Goal: Task Accomplishment & Management: Manage account settings

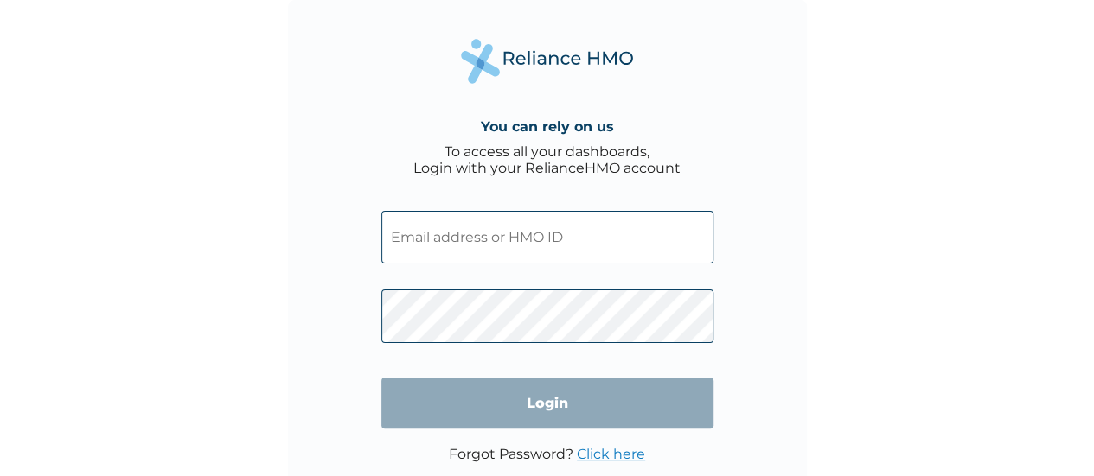
type input "[EMAIL_ADDRESS][DOMAIN_NAME]"
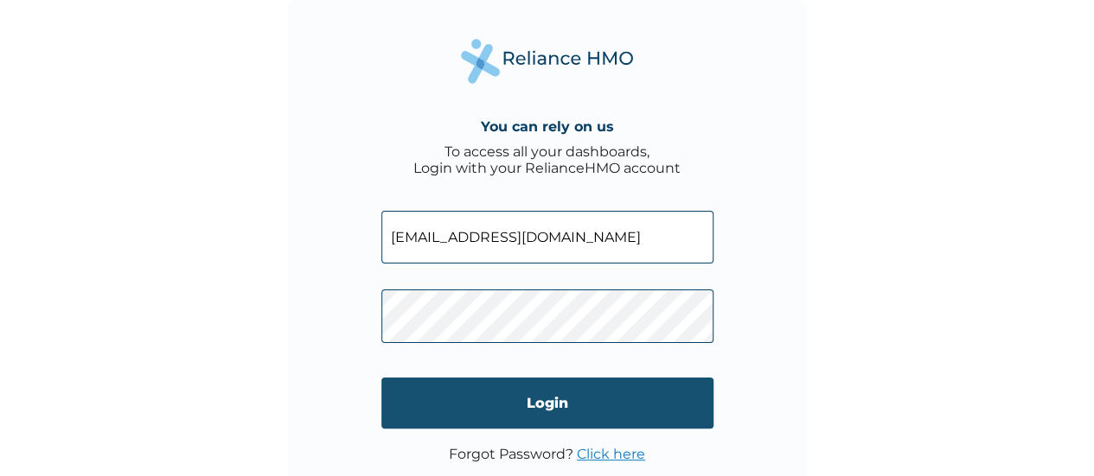
click at [454, 397] on input "Login" at bounding box center [547, 403] width 332 height 51
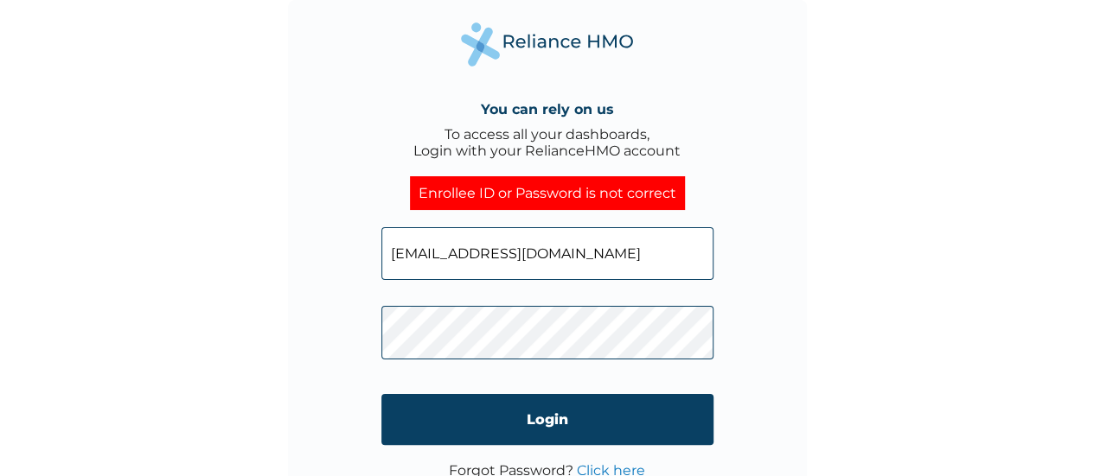
click at [374, 343] on div "You can rely on us To access all your dashboards, Login with your RelianceHMO a…" at bounding box center [547, 259] width 519 height 519
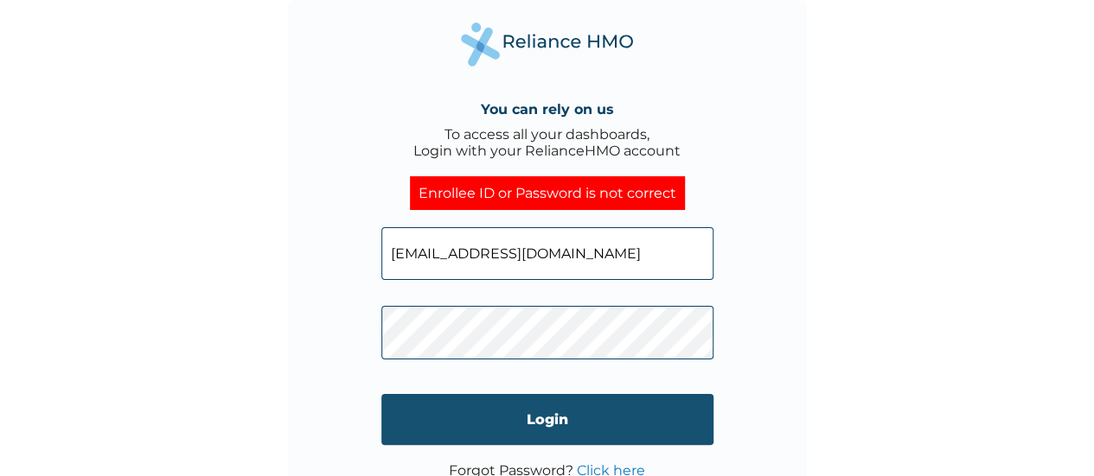
click at [571, 431] on input "Login" at bounding box center [547, 419] width 332 height 51
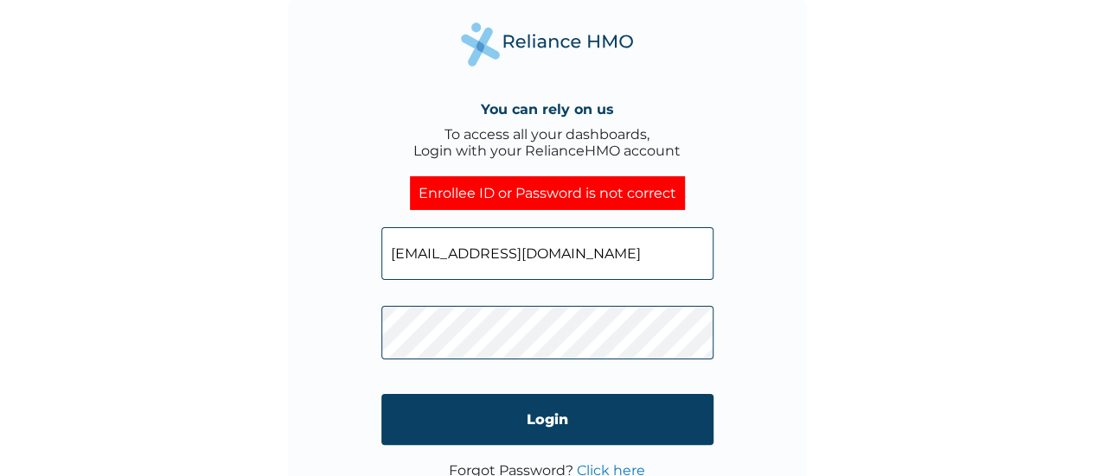
drag, startPoint x: 572, startPoint y: 246, endPoint x: 480, endPoint y: 260, distance: 93.5
click at [480, 260] on input "figwegbe@getcarbon.co" at bounding box center [547, 253] width 332 height 53
click at [483, 254] on input "figwegbe@g,ail.com" at bounding box center [547, 253] width 332 height 53
type input "figwegbe@gmail.com"
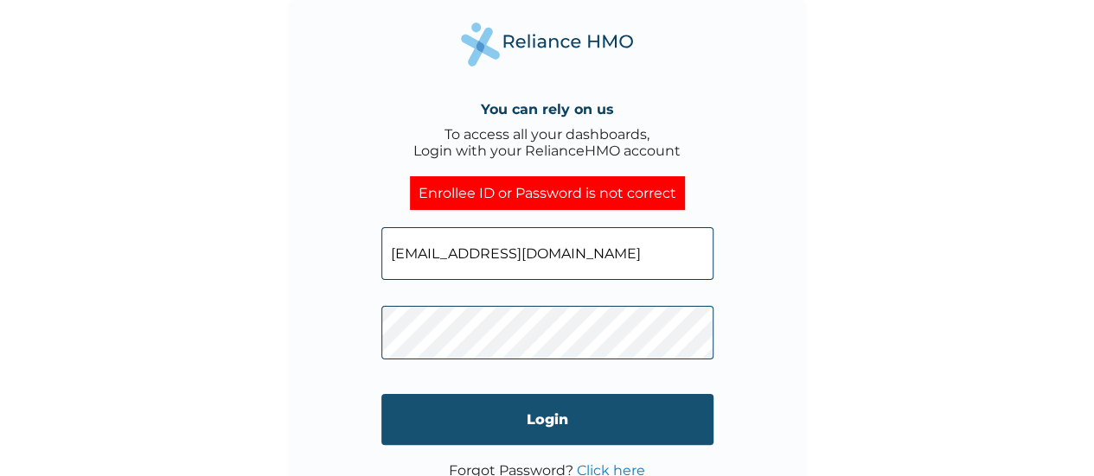
click at [457, 405] on input "Login" at bounding box center [547, 419] width 332 height 51
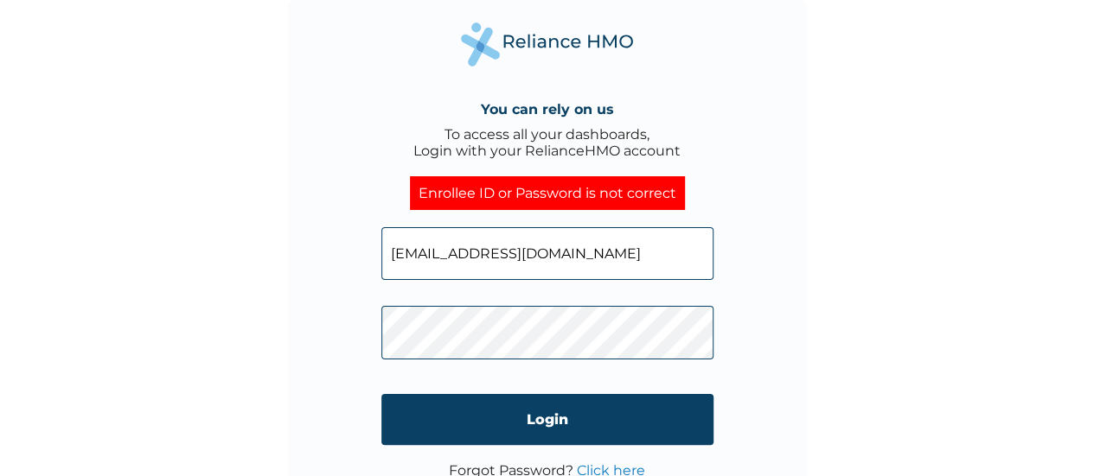
drag, startPoint x: 550, startPoint y: 252, endPoint x: 482, endPoint y: 256, distance: 67.6
click at [482, 256] on input "figwegbe@gmail.com" at bounding box center [547, 253] width 332 height 53
type input "figwegbe@getcarbon.co"
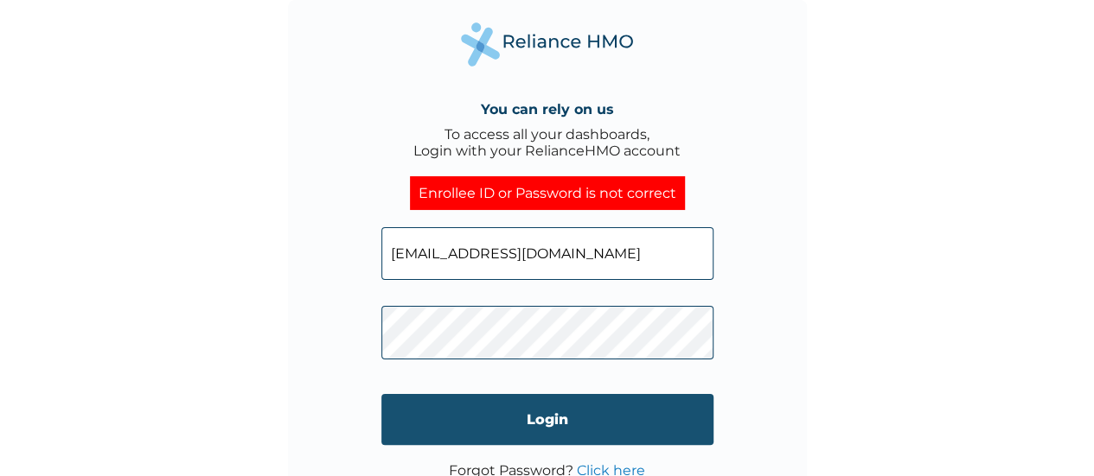
click at [439, 400] on input "Login" at bounding box center [547, 419] width 332 height 51
click at [450, 416] on input "Login" at bounding box center [547, 419] width 332 height 51
click at [457, 415] on input "Login" at bounding box center [547, 419] width 332 height 51
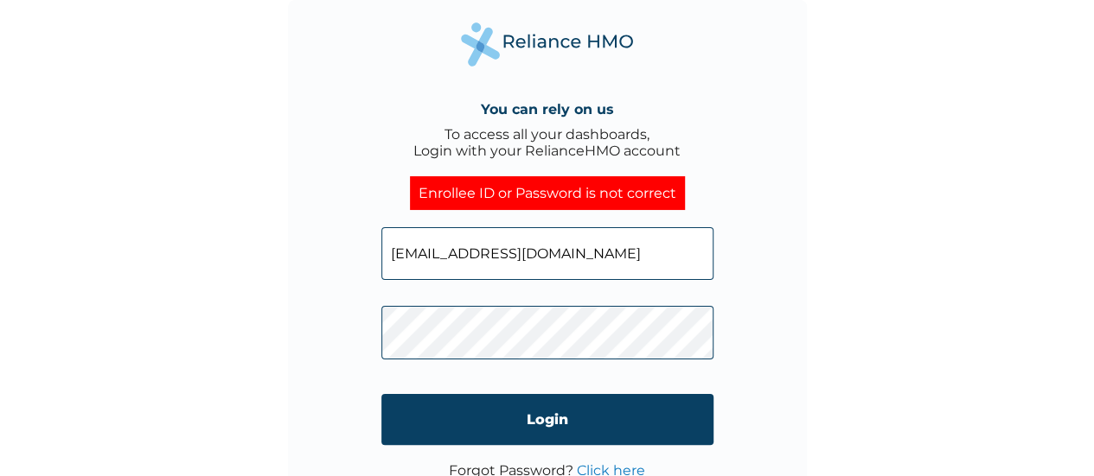
click at [591, 468] on link "Click here" at bounding box center [611, 471] width 68 height 16
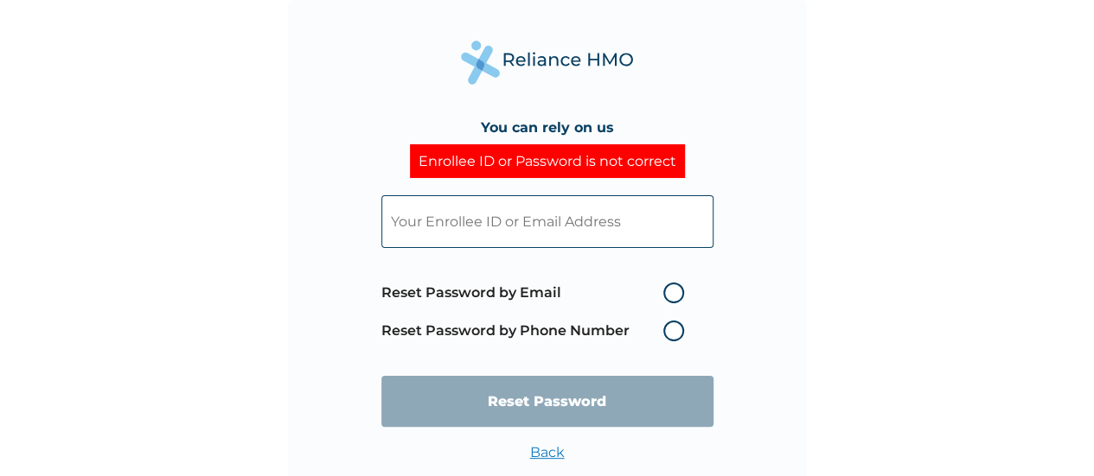
click at [662, 293] on label "Reset Password by Email" at bounding box center [536, 293] width 311 height 21
click at [662, 293] on input "Reset Password by Email" at bounding box center [653, 293] width 28 height 28
radio input "true"
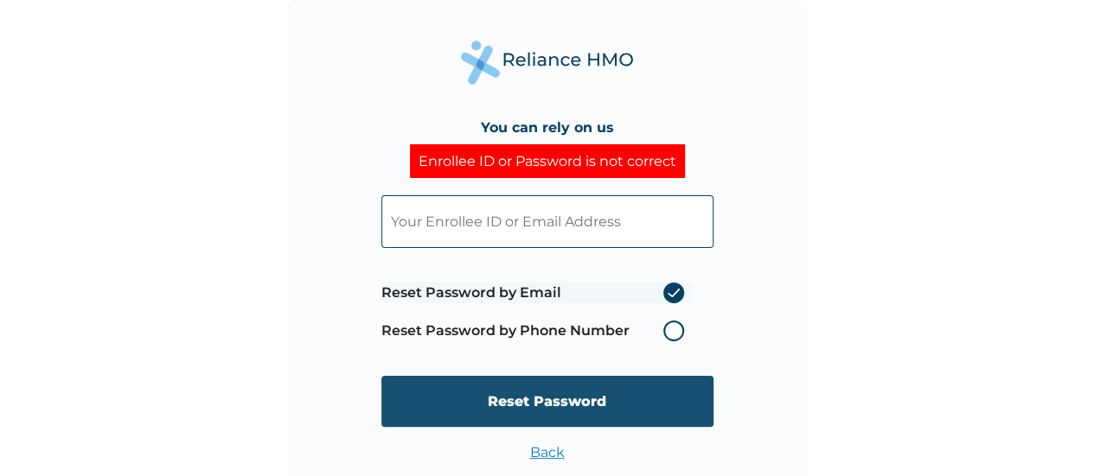
click at [595, 406] on input "Reset Password" at bounding box center [547, 401] width 332 height 51
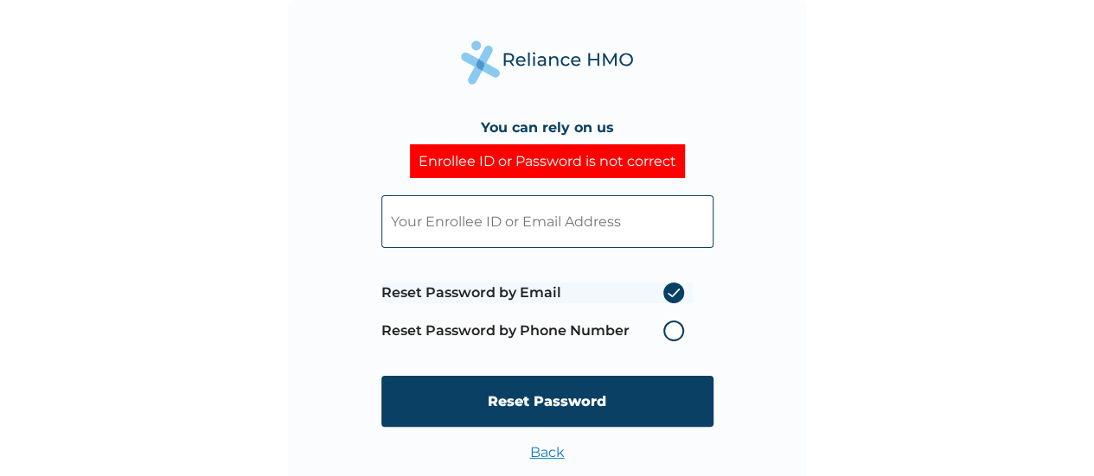
click at [462, 200] on input "text" at bounding box center [547, 221] width 332 height 53
type input "figwegbe@getcarbon.co"
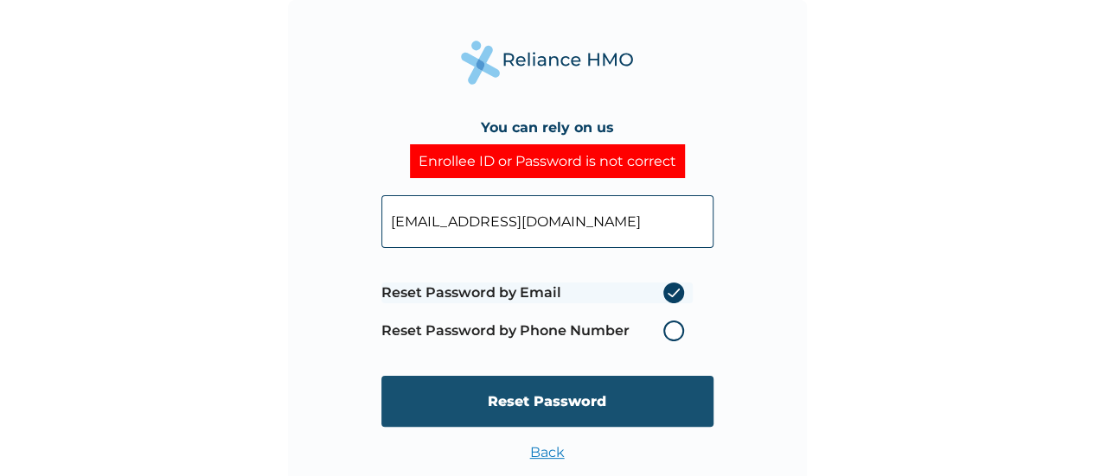
click at [463, 398] on input "Reset Password" at bounding box center [547, 401] width 332 height 51
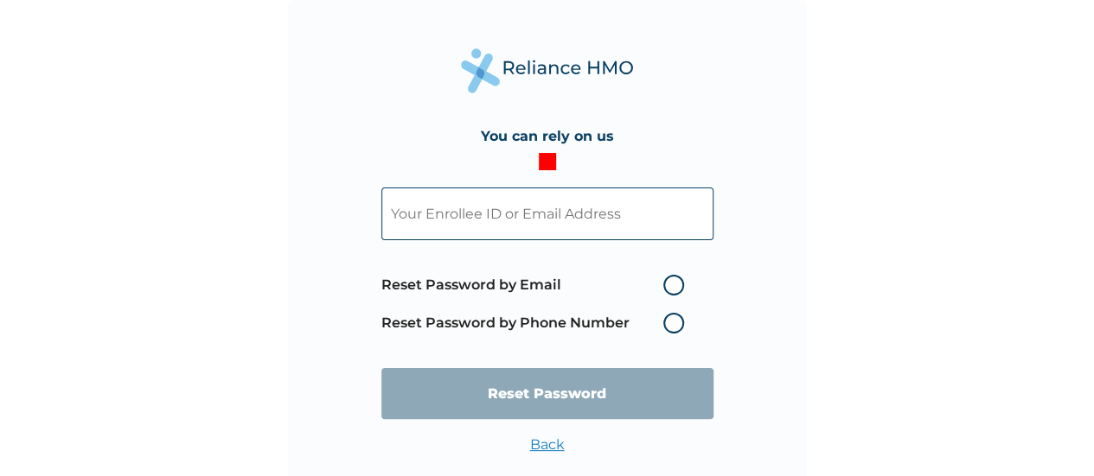
click at [673, 284] on label "Reset Password by Email" at bounding box center [536, 285] width 311 height 21
click at [667, 284] on input "Reset Password by Email" at bounding box center [653, 285] width 28 height 28
radio input "true"
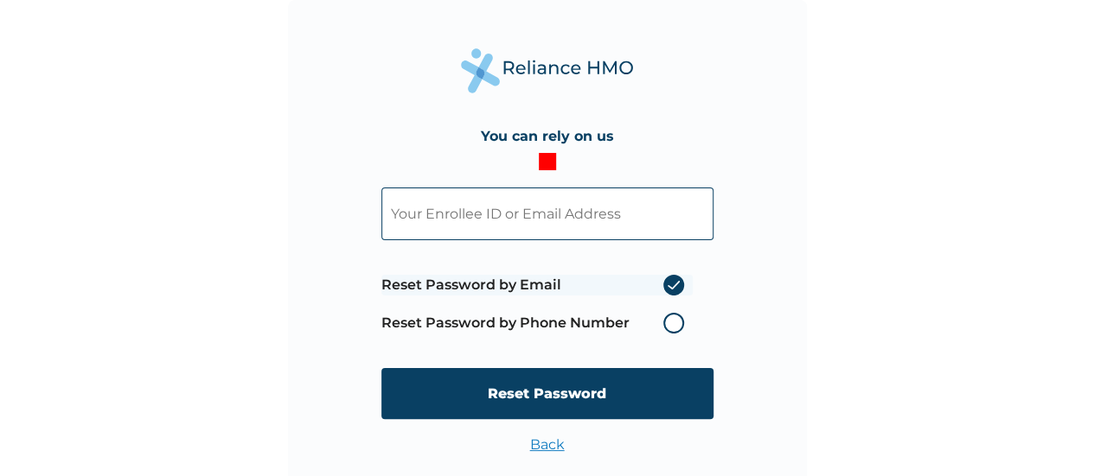
click at [592, 218] on input "text" at bounding box center [547, 214] width 332 height 53
type input "figwegbe@getcarbon.co"
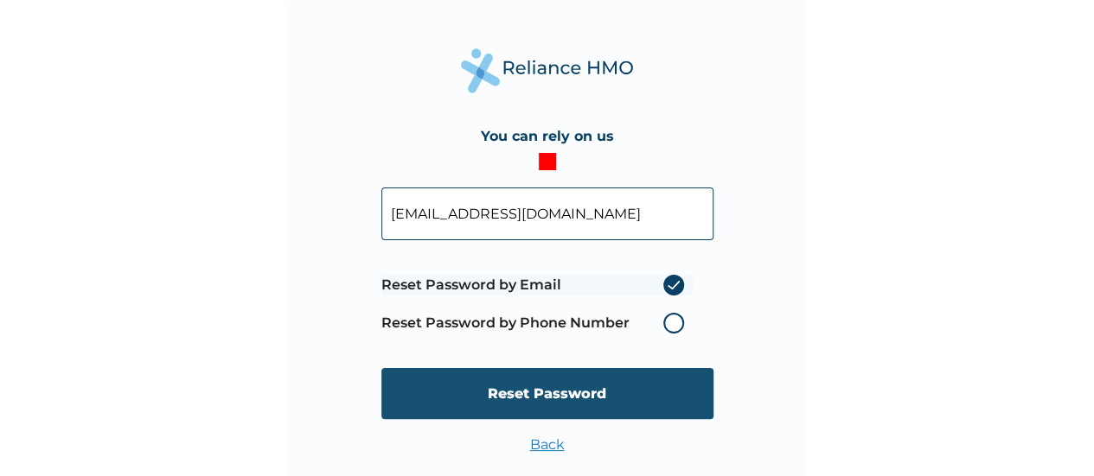
click at [460, 390] on input "Reset Password" at bounding box center [547, 393] width 332 height 51
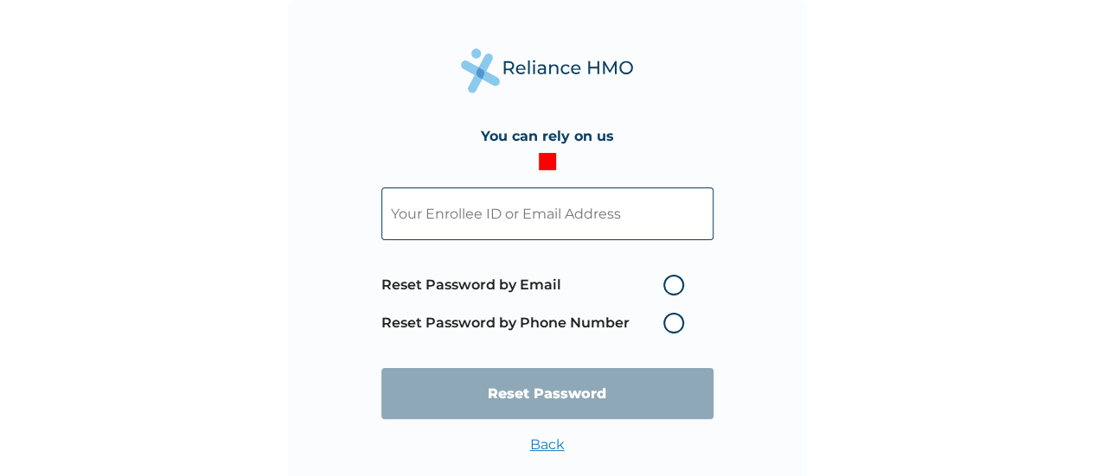
click at [538, 440] on link "Back" at bounding box center [547, 445] width 35 height 16
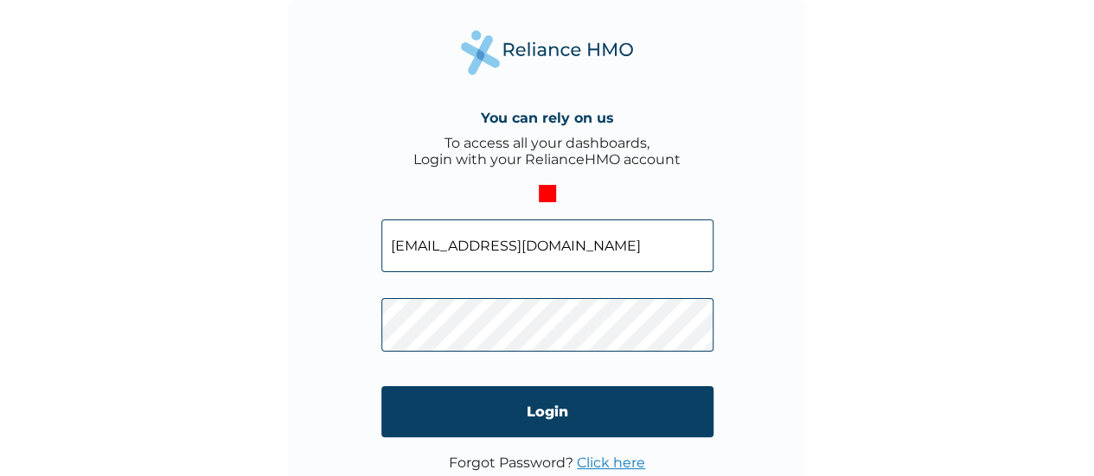
click at [379, 328] on div "You can rely on us To access all your dashboards, Login with your RelianceHMO a…" at bounding box center [547, 259] width 519 height 519
click at [360, 314] on div "You can rely on us To access all your dashboards, Login with your RelianceHMO a…" at bounding box center [547, 259] width 519 height 519
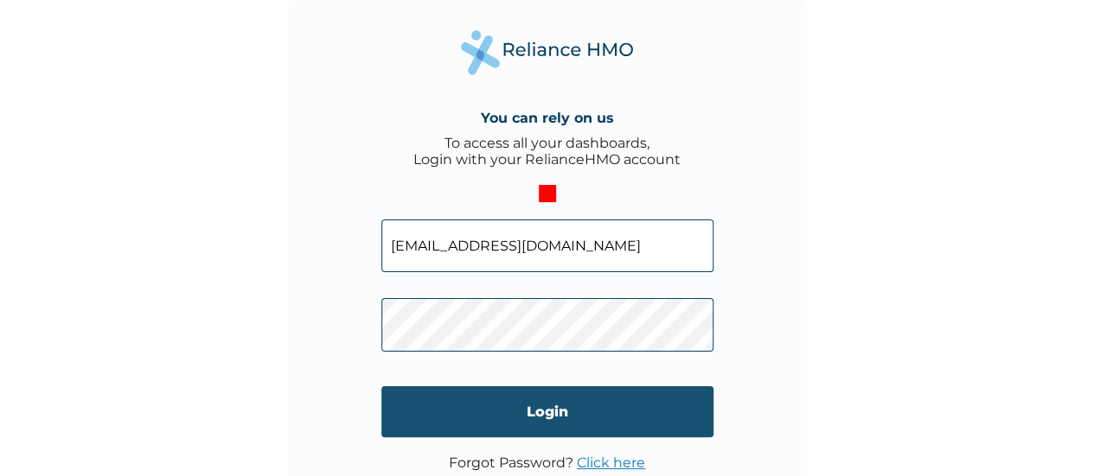
click at [457, 402] on input "Login" at bounding box center [547, 411] width 332 height 51
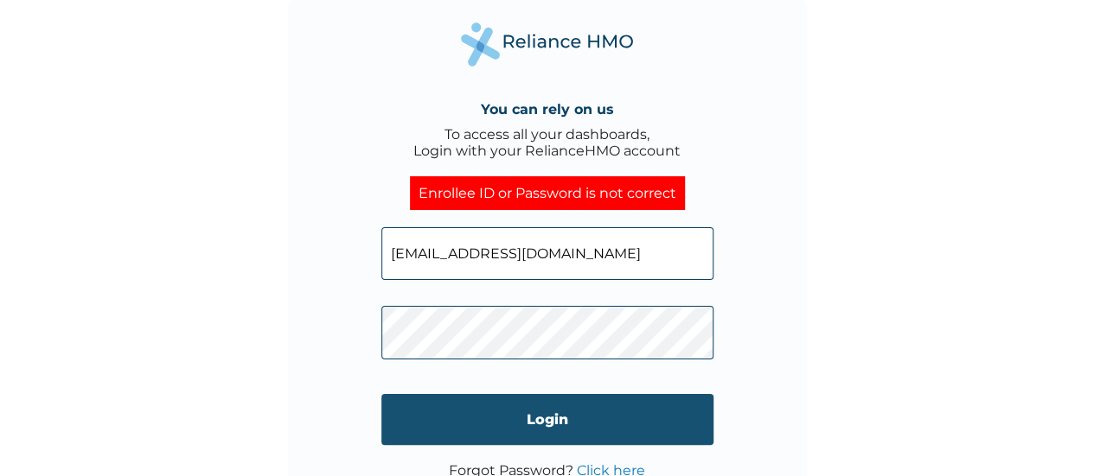
click at [451, 425] on input "Login" at bounding box center [547, 419] width 332 height 51
click at [443, 417] on input "Login" at bounding box center [547, 419] width 332 height 51
click at [434, 399] on input "Login" at bounding box center [547, 419] width 332 height 51
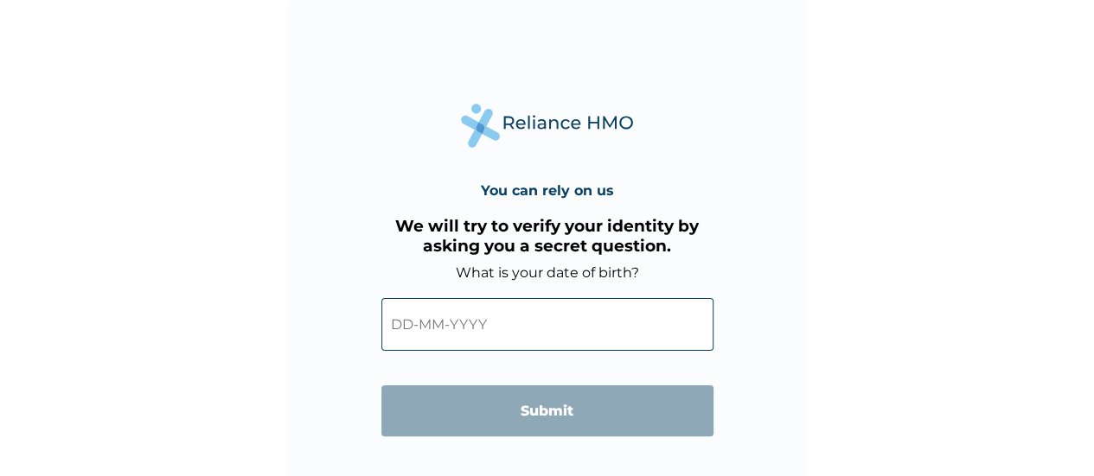
click at [444, 323] on input "text" at bounding box center [547, 324] width 332 height 53
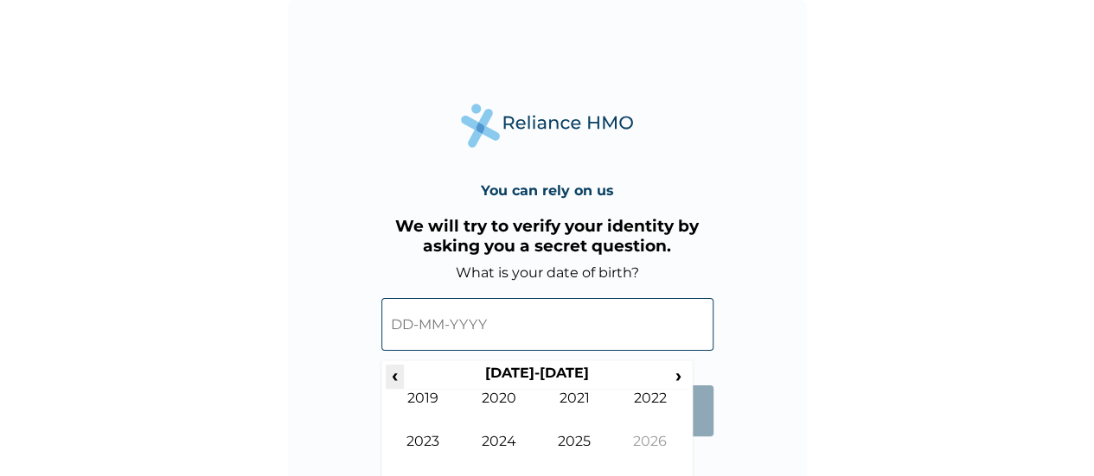
click at [399, 376] on span "‹" at bounding box center [395, 376] width 18 height 22
click at [427, 408] on td "1979" at bounding box center [424, 411] width 76 height 43
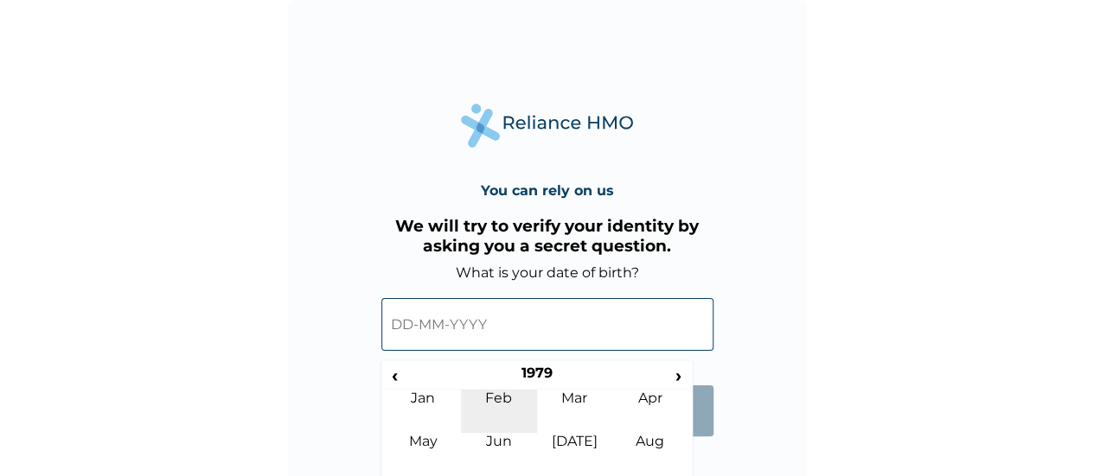
click at [489, 397] on td "Feb" at bounding box center [499, 411] width 76 height 43
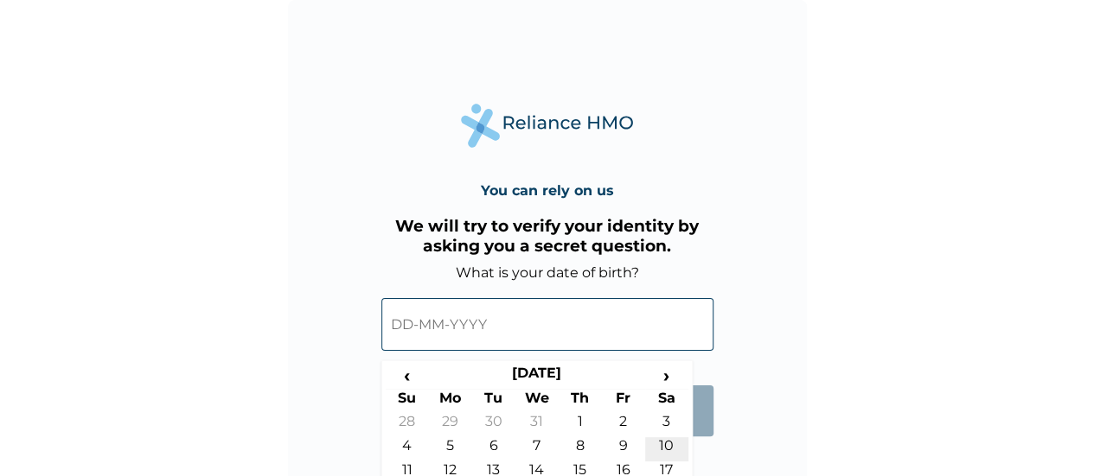
click at [669, 443] on td "10" at bounding box center [666, 449] width 43 height 24
type input "10-02-1979"
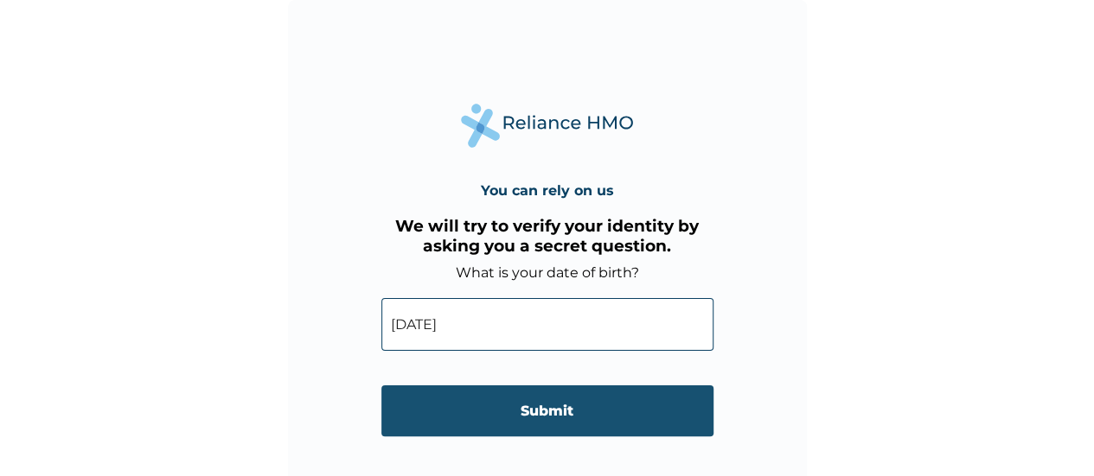
click at [618, 406] on input "Submit" at bounding box center [547, 411] width 332 height 51
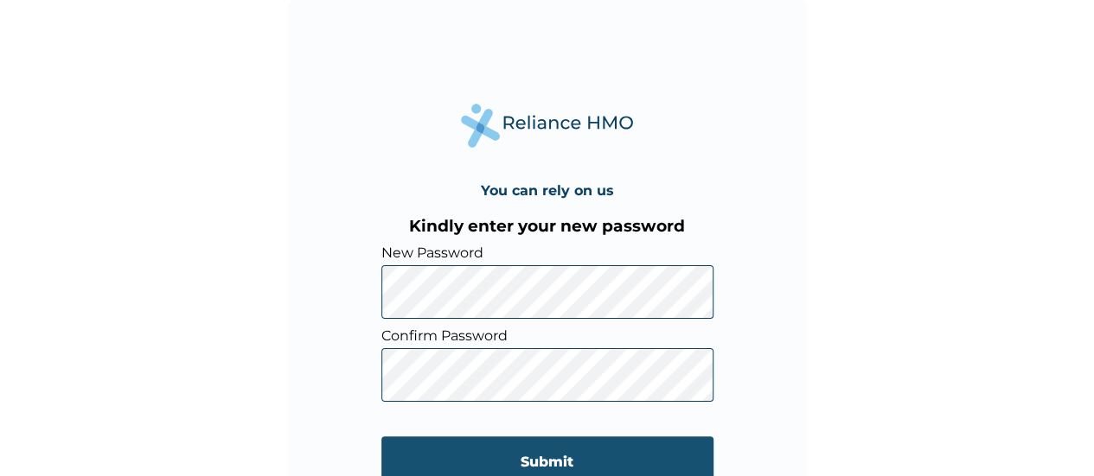
click at [483, 442] on input "Submit" at bounding box center [547, 462] width 332 height 51
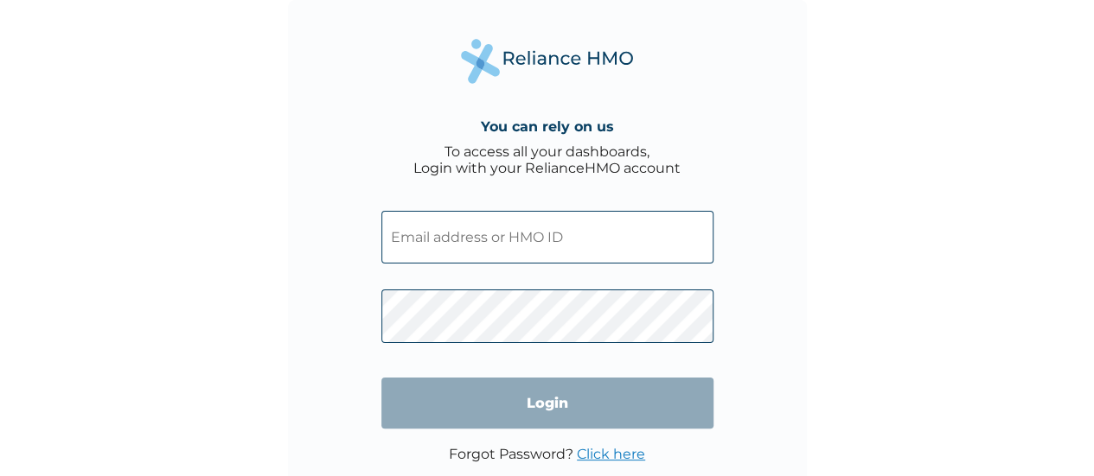
click at [579, 242] on input "text" at bounding box center [547, 237] width 332 height 53
type input "figwegbe@getcarbon.co"
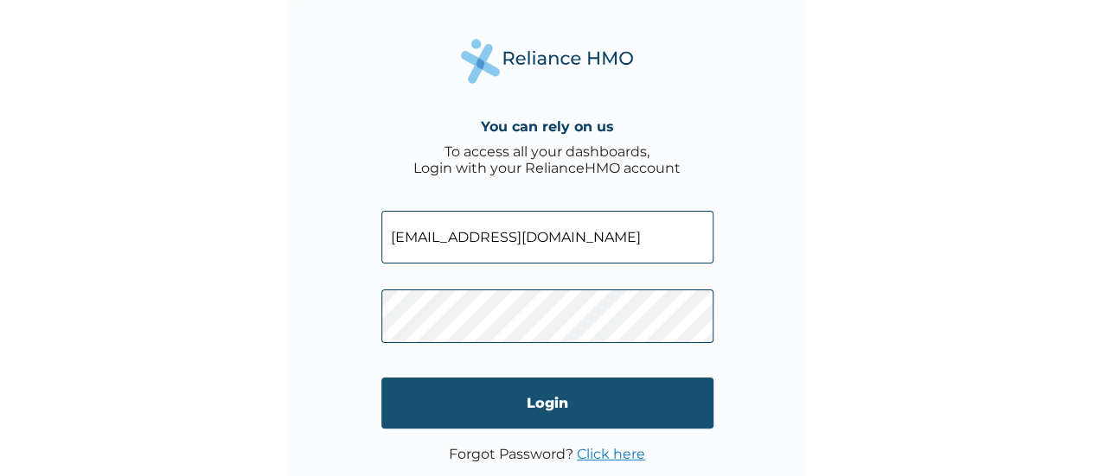
click at [477, 405] on input "Login" at bounding box center [547, 403] width 332 height 51
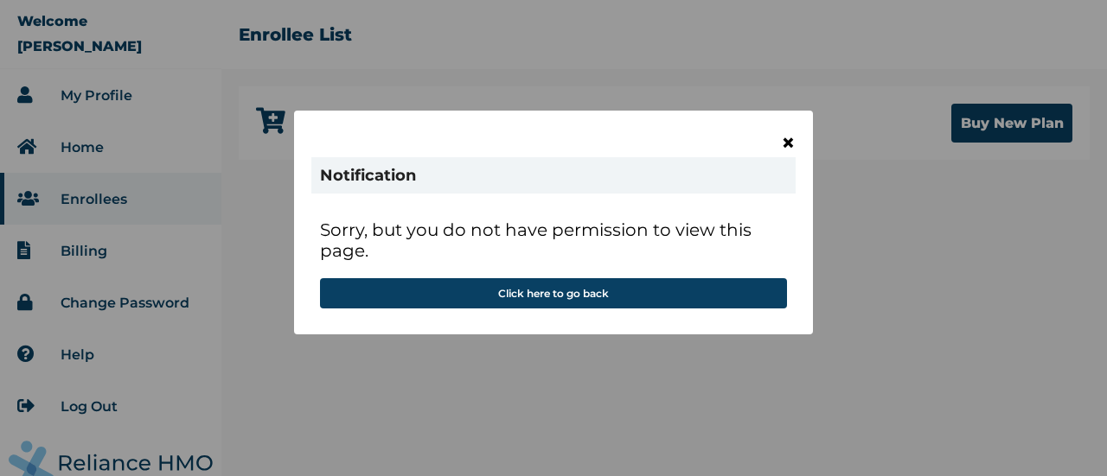
click at [793, 137] on span "×" at bounding box center [788, 142] width 15 height 29
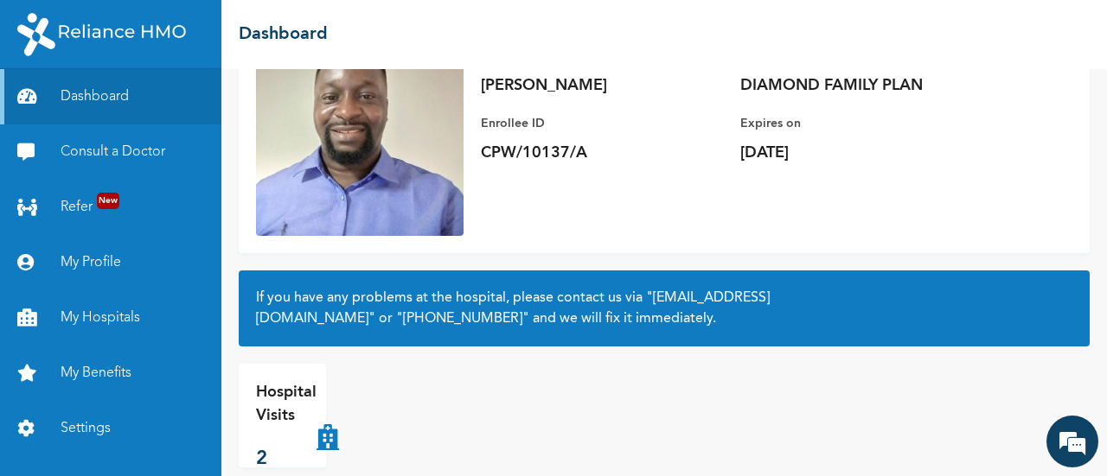
scroll to position [193, 0]
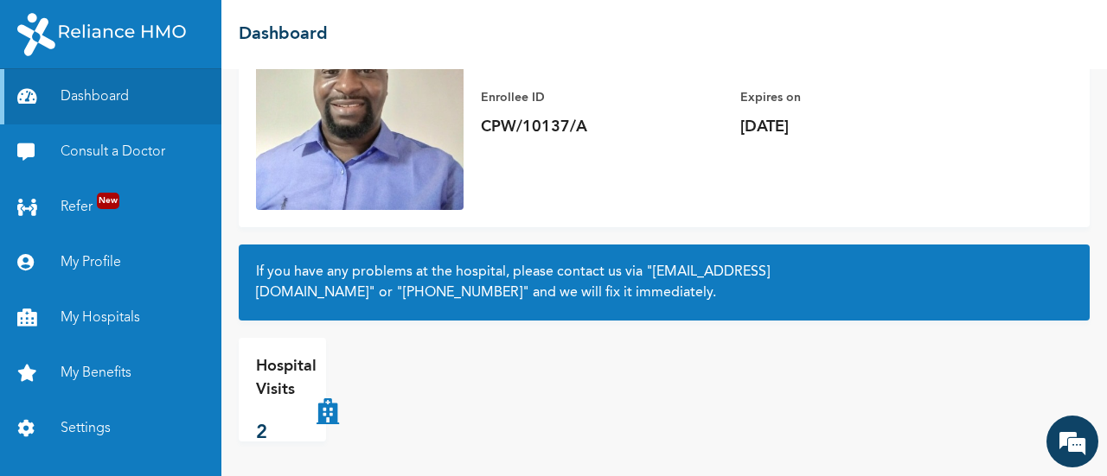
click at [277, 414] on div "Hospital Visits 2" at bounding box center [286, 389] width 61 height 69
click at [83, 316] on link "My Hospitals" at bounding box center [110, 318] width 221 height 55
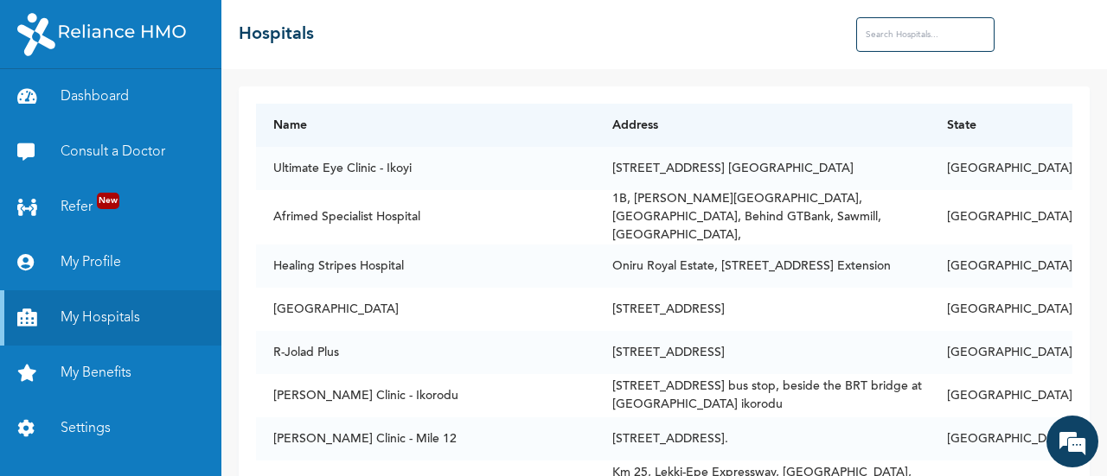
click at [873, 35] on input "text" at bounding box center [925, 34] width 138 height 35
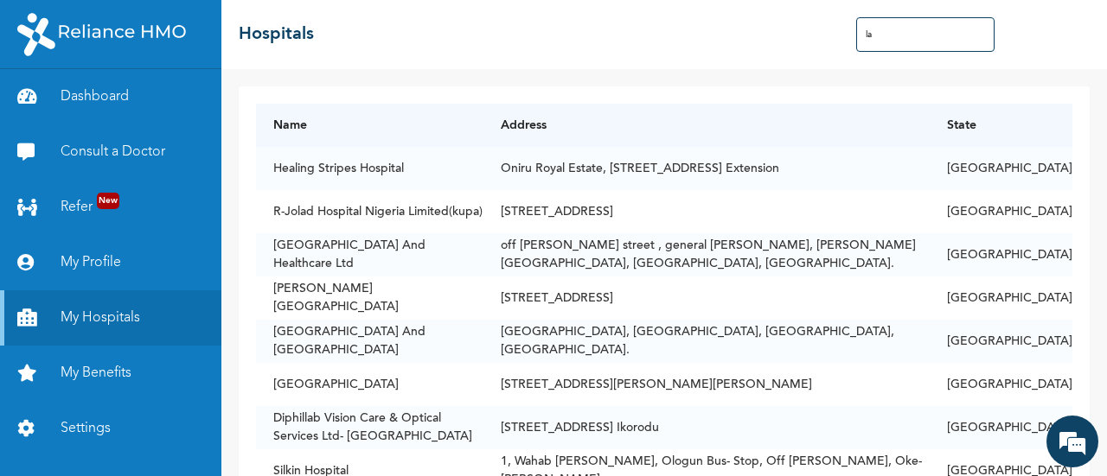
type input "l"
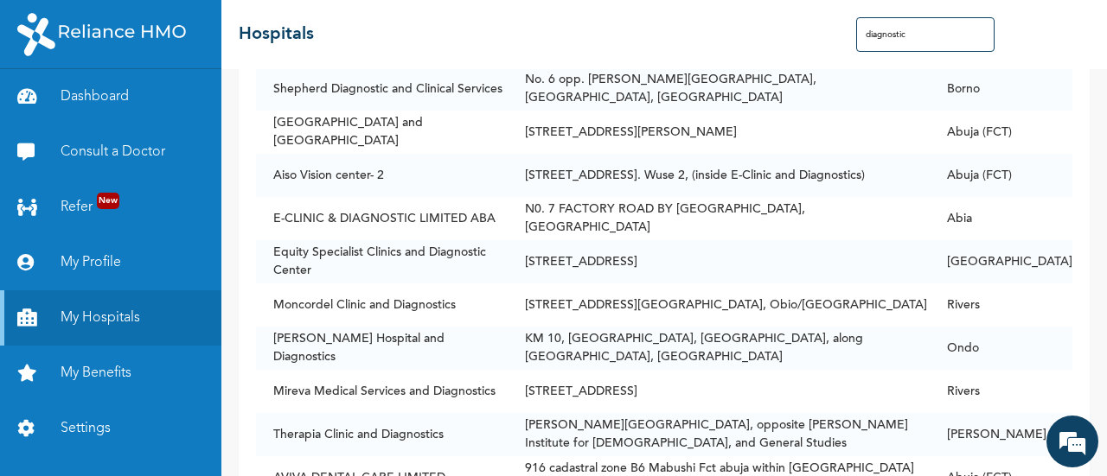
scroll to position [241, 0]
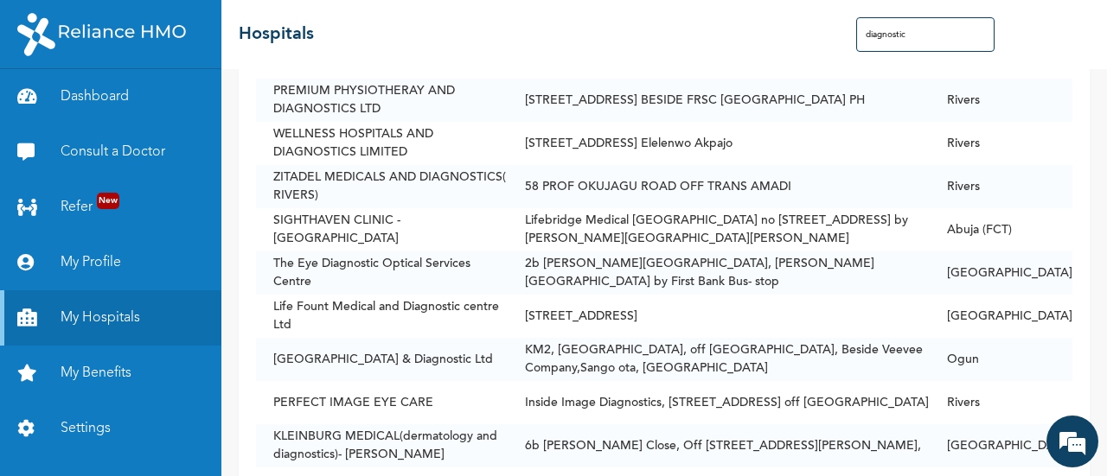
drag, startPoint x: 911, startPoint y: 41, endPoint x: 841, endPoint y: 36, distance: 70.2
click at [841, 36] on div "☰ Hospitals diagnostic" at bounding box center [663, 34] width 885 height 69
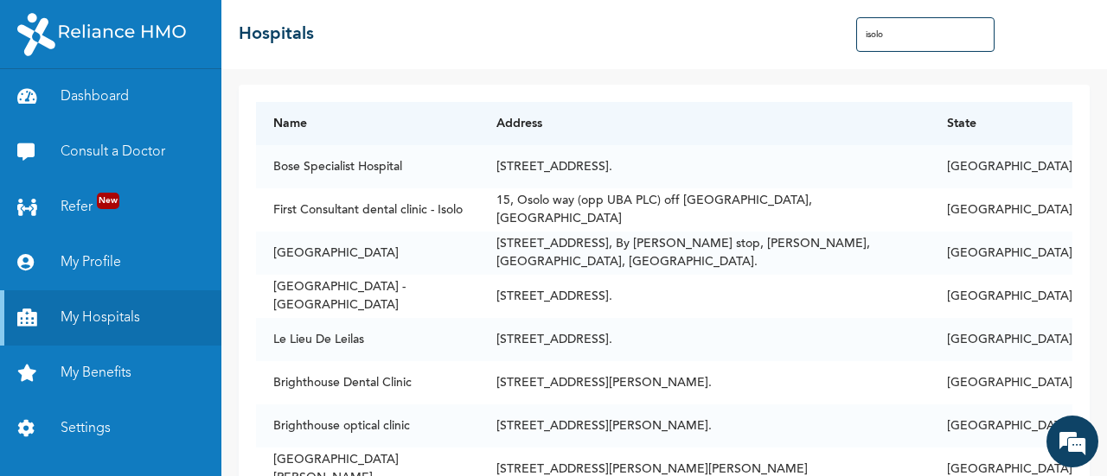
scroll to position [0, 0]
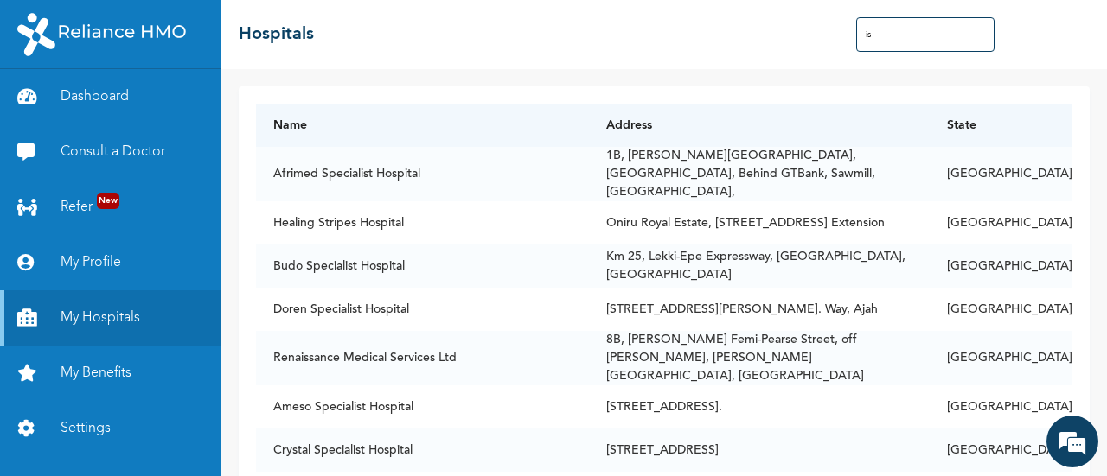
type input "i"
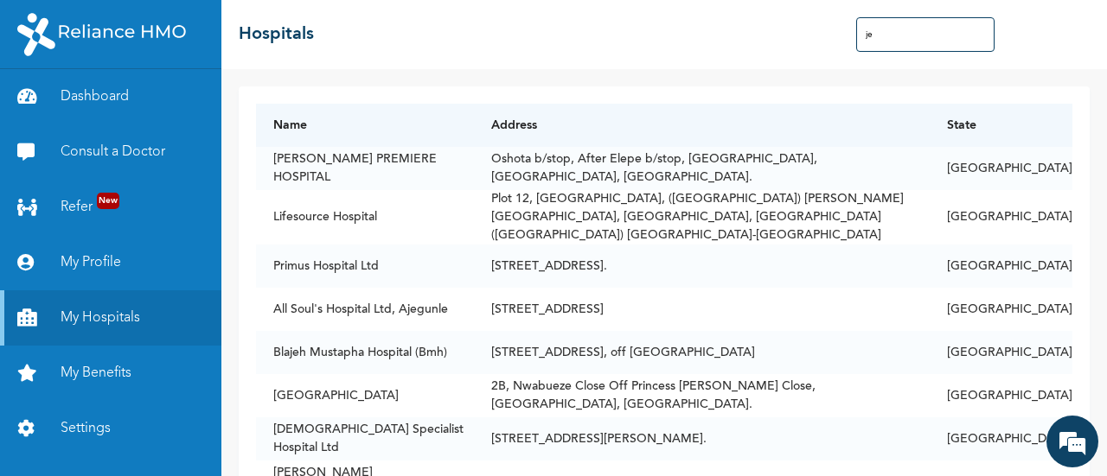
type input "j"
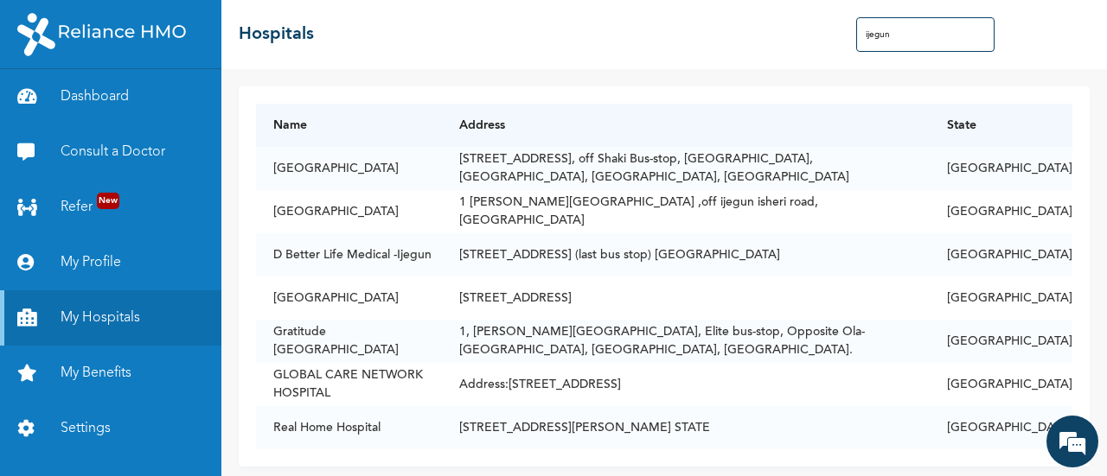
drag, startPoint x: 892, startPoint y: 35, endPoint x: 834, endPoint y: 35, distance: 57.9
click at [834, 35] on div "☰ Hospitals ijegun" at bounding box center [663, 34] width 885 height 69
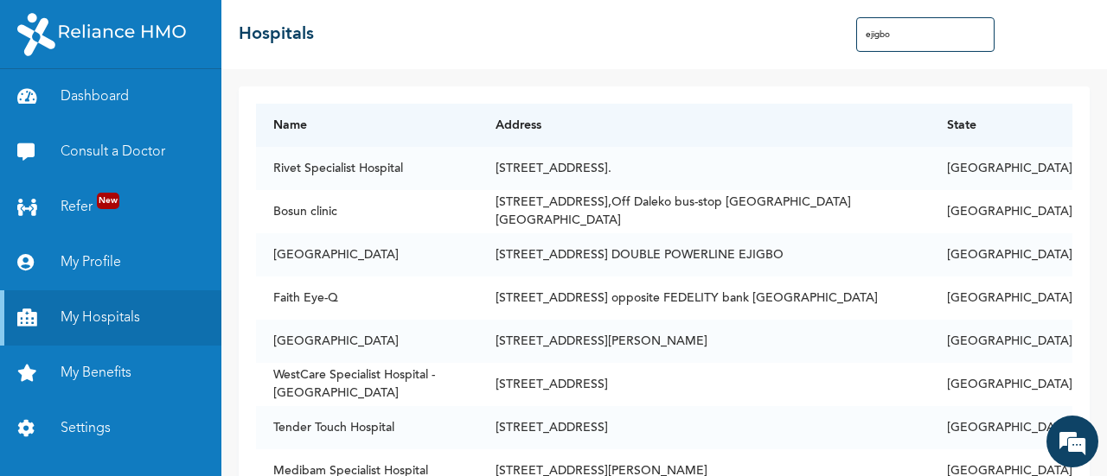
type input "ejigbo"
